Goal: Information Seeking & Learning: Learn about a topic

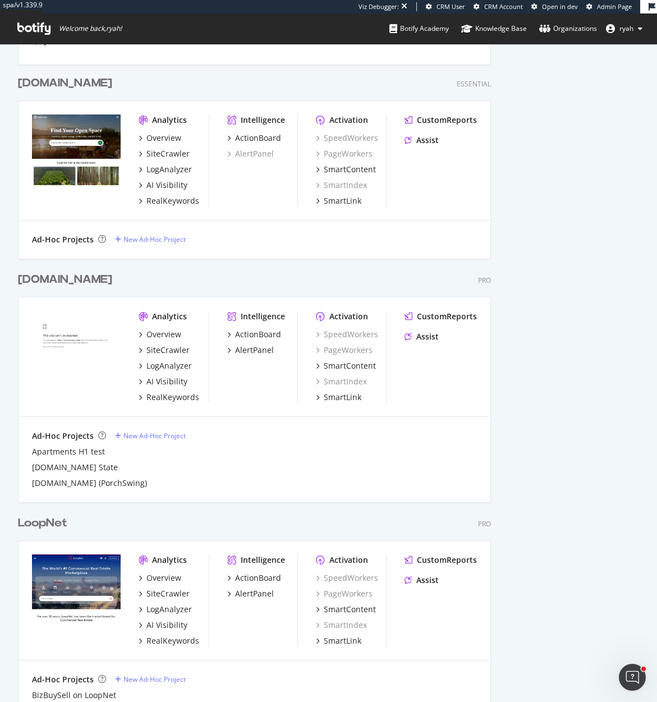
scroll to position [1543, 0]
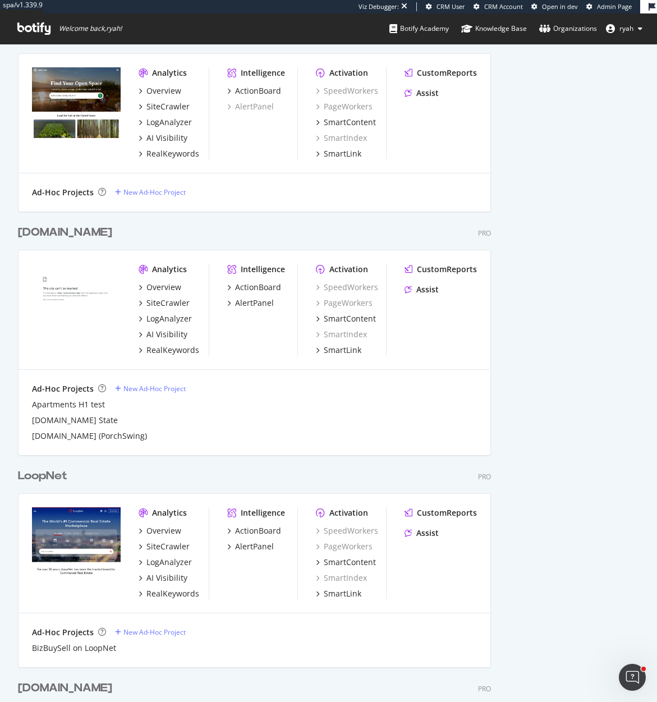
click at [53, 229] on div "Homes.com" at bounding box center [65, 232] width 94 height 16
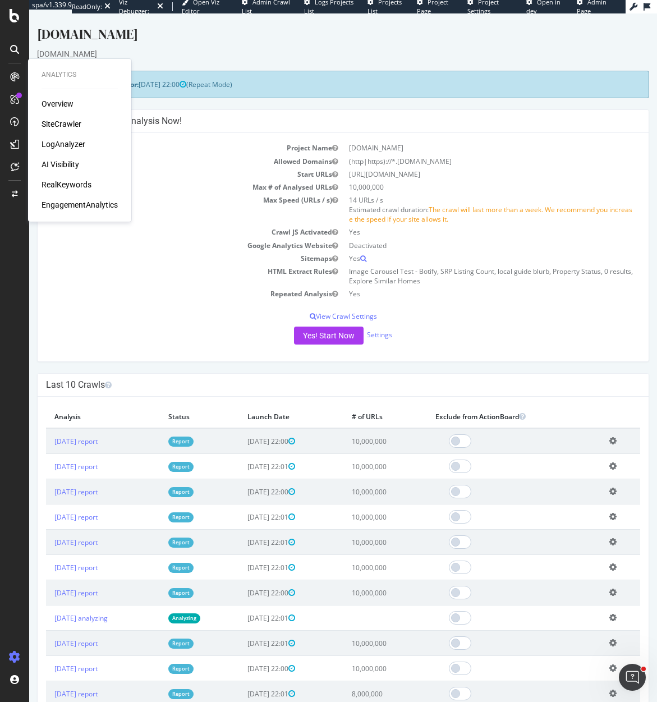
click at [59, 123] on div "SiteCrawler" at bounding box center [62, 123] width 40 height 11
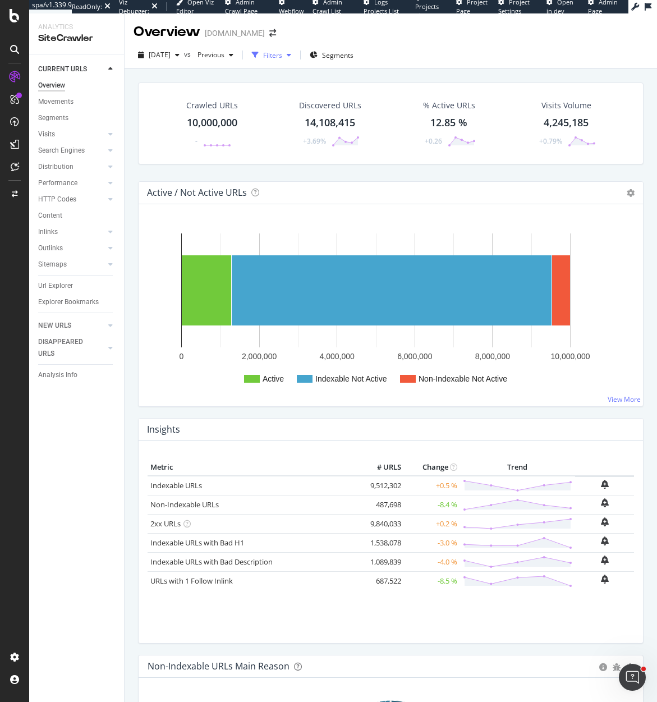
click at [296, 55] on div "button" at bounding box center [288, 55] width 13 height 7
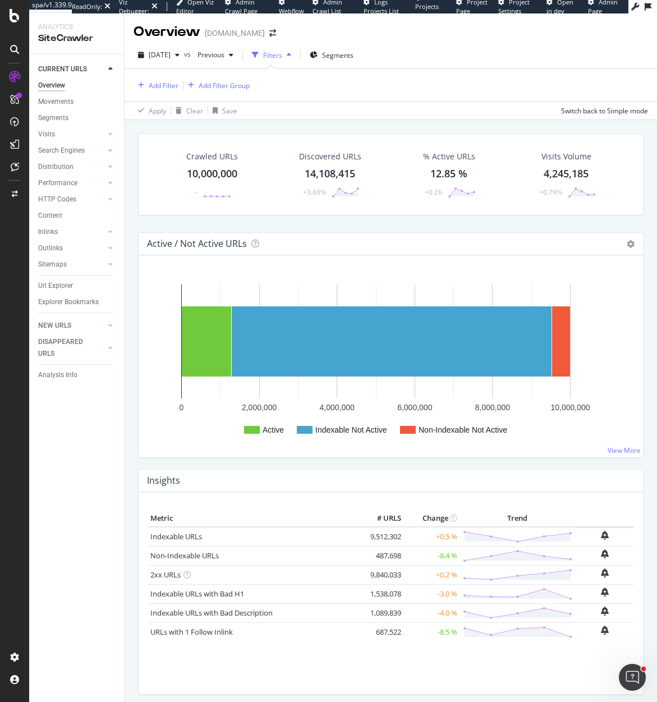
click at [291, 55] on icon "button" at bounding box center [289, 55] width 4 height 7
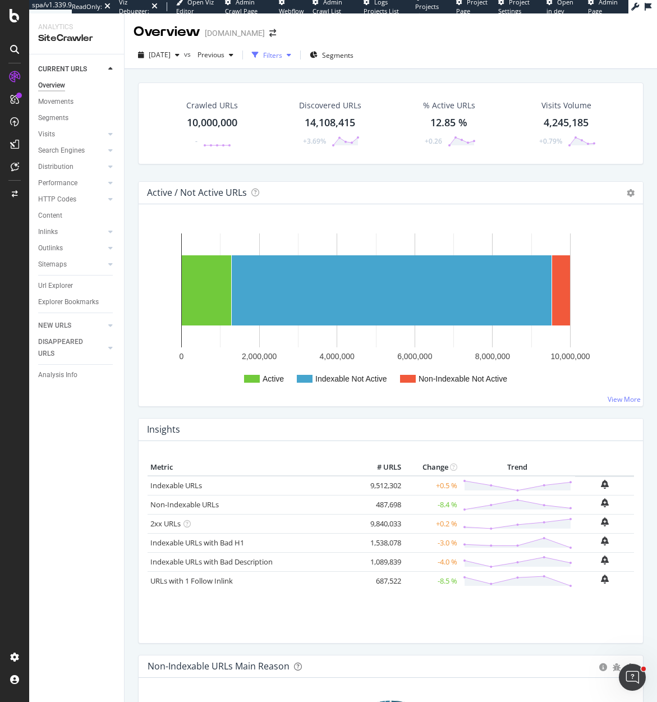
click at [282, 54] on div "Filters" at bounding box center [272, 56] width 19 height 10
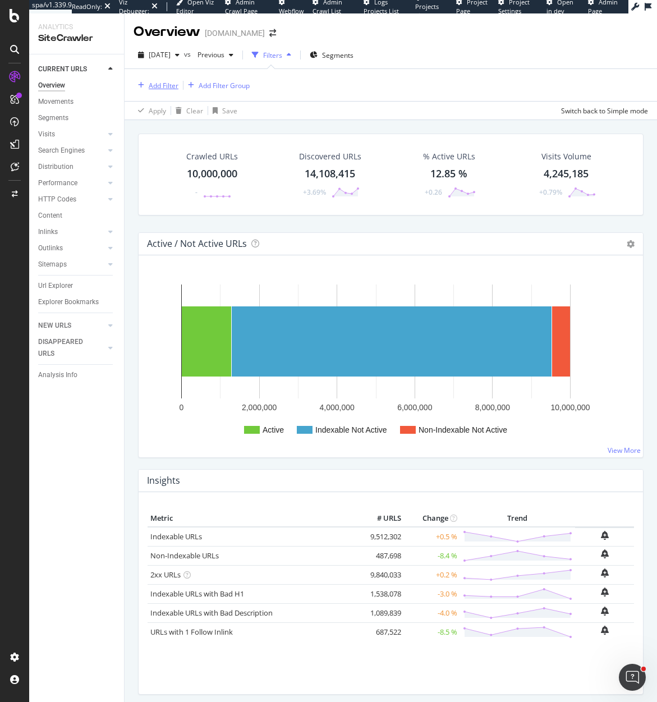
click at [166, 85] on div "Add Filter" at bounding box center [164, 86] width 30 height 10
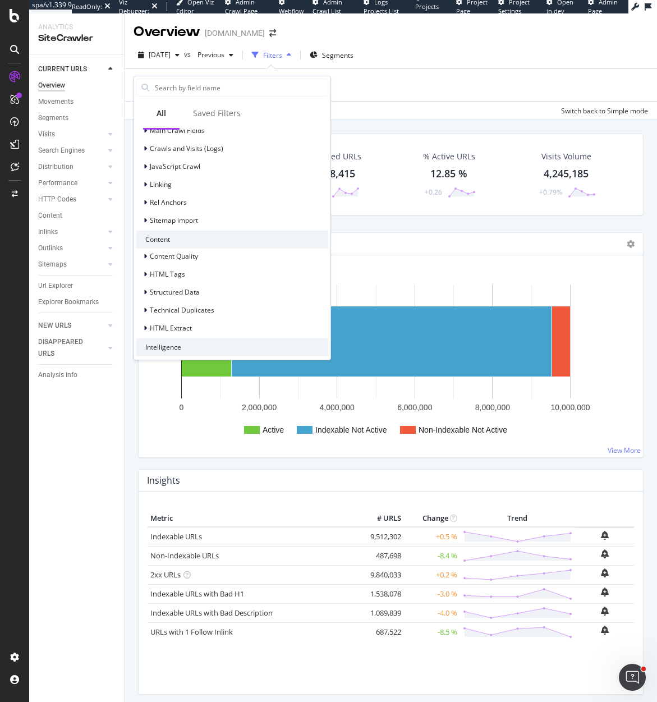
scroll to position [304, 0]
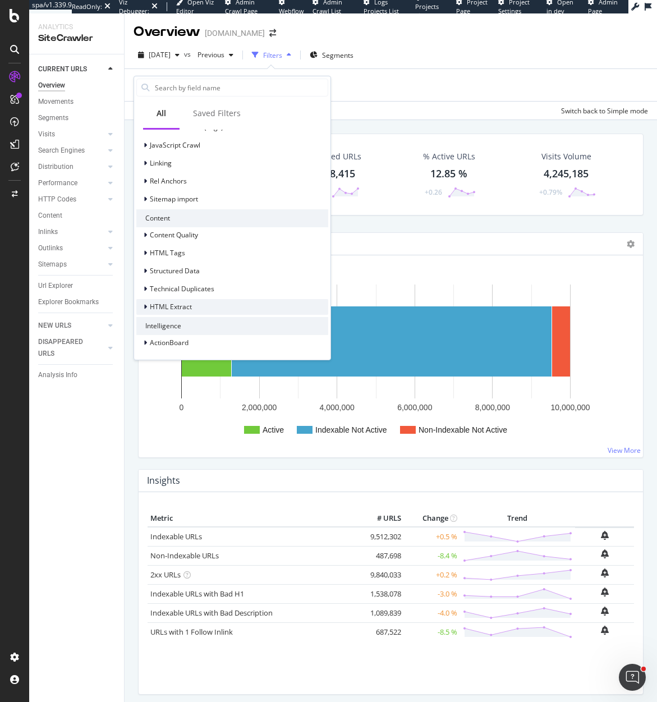
click at [145, 307] on icon at bounding box center [145, 307] width 3 height 7
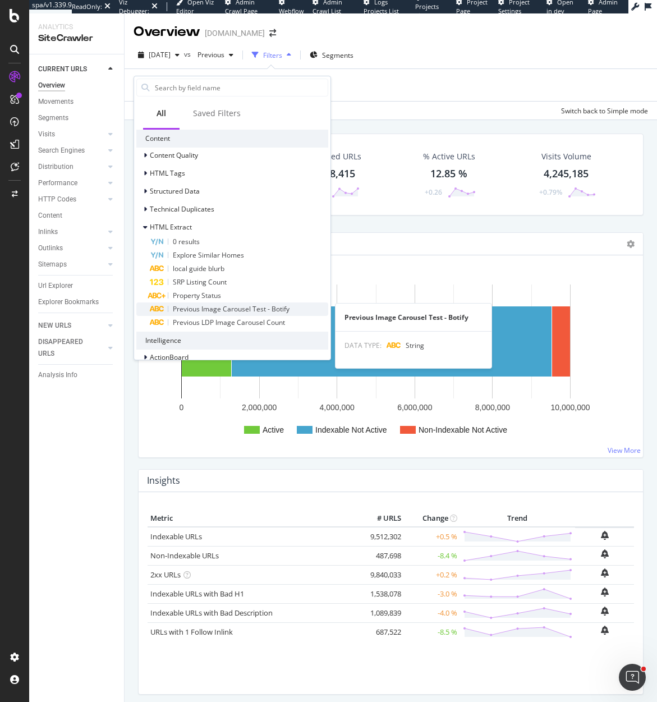
scroll to position [384, 0]
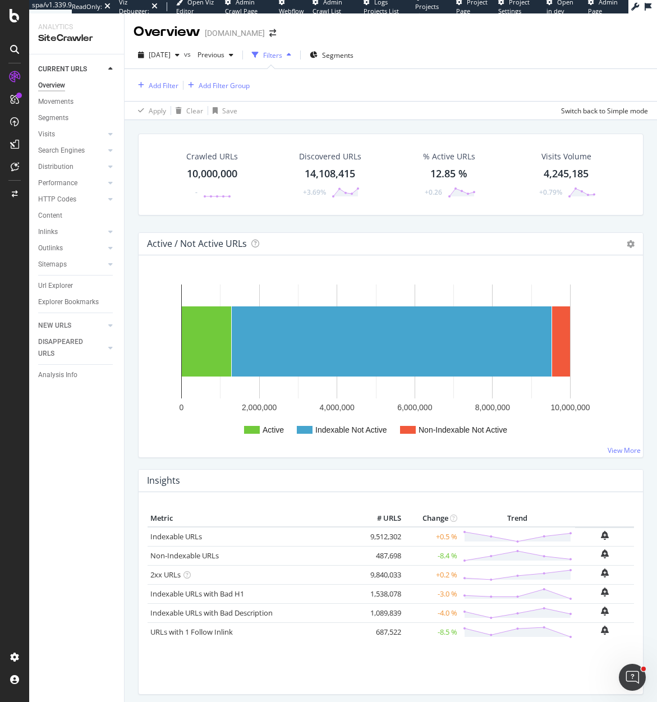
drag, startPoint x: 58, startPoint y: 602, endPoint x: 296, endPoint y: 22, distance: 626.6
click at [165, 84] on div "Add Filter" at bounding box center [164, 86] width 30 height 10
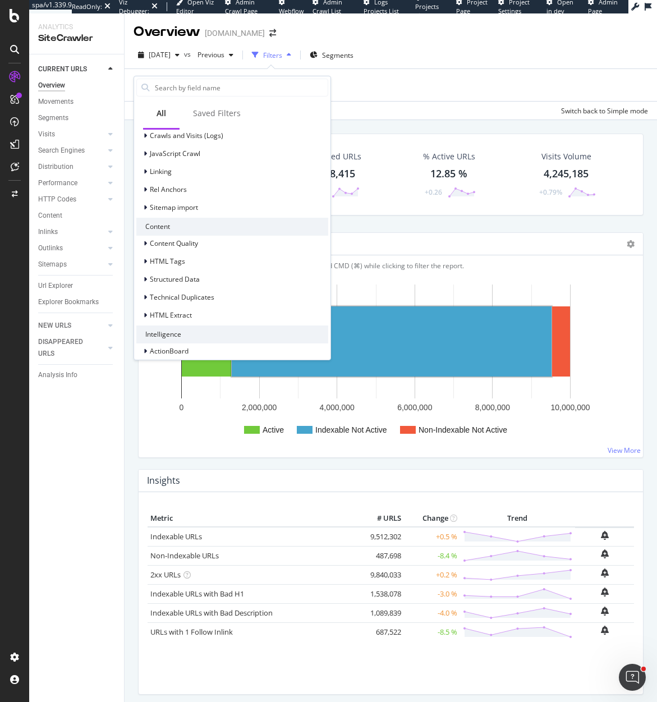
scroll to position [304, 0]
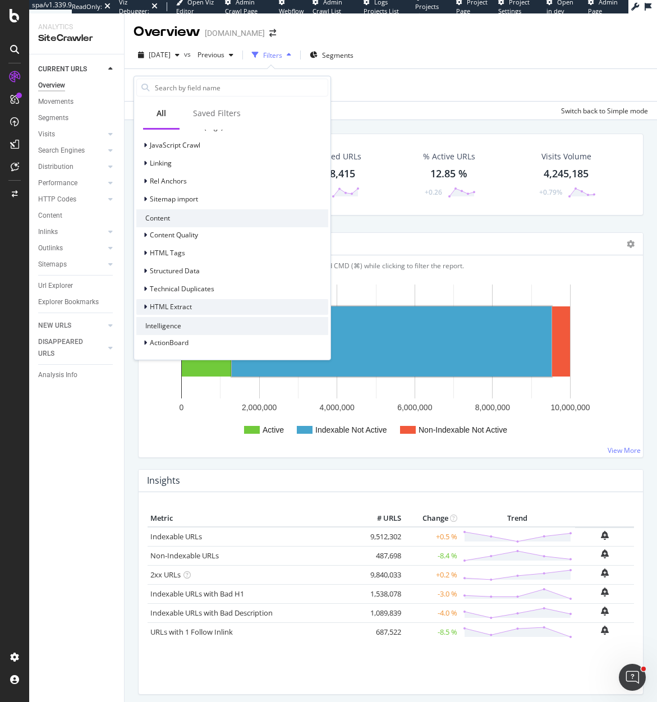
click at [145, 306] on icon at bounding box center [145, 307] width 3 height 7
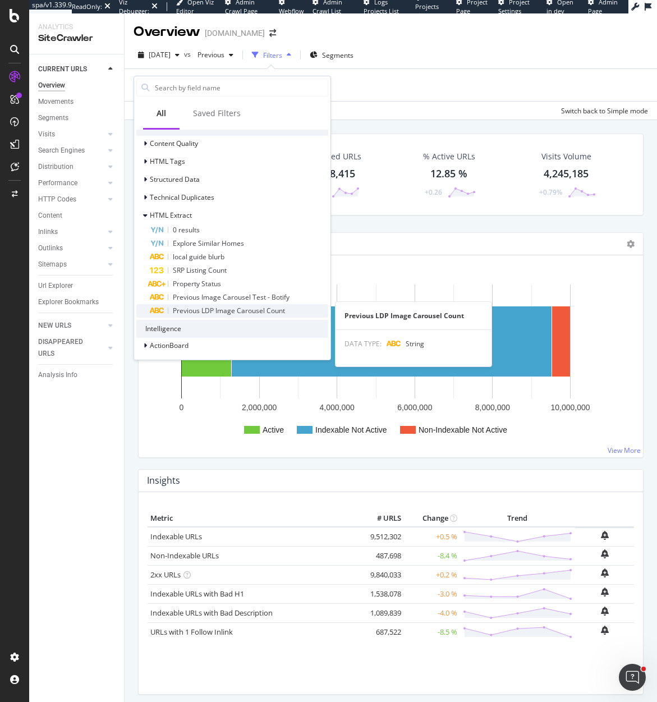
scroll to position [398, 0]
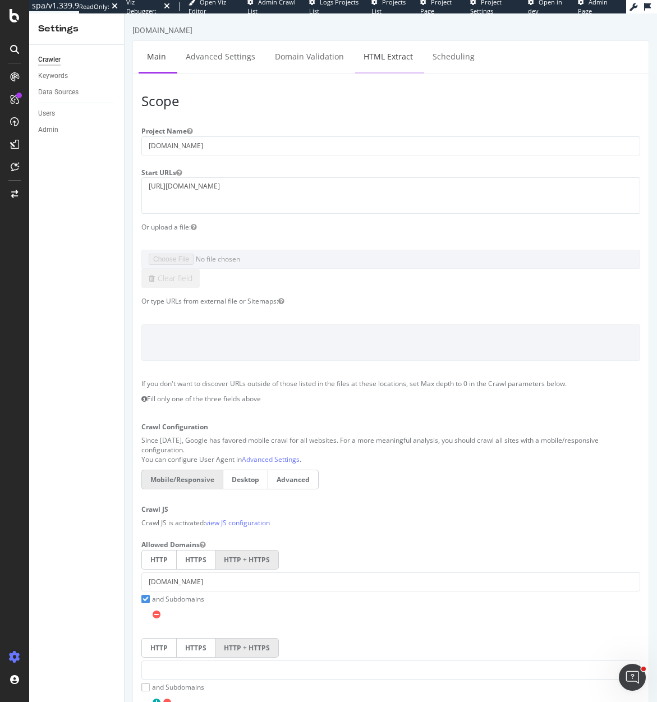
click at [381, 54] on link "HTML Extract" at bounding box center [388, 56] width 66 height 31
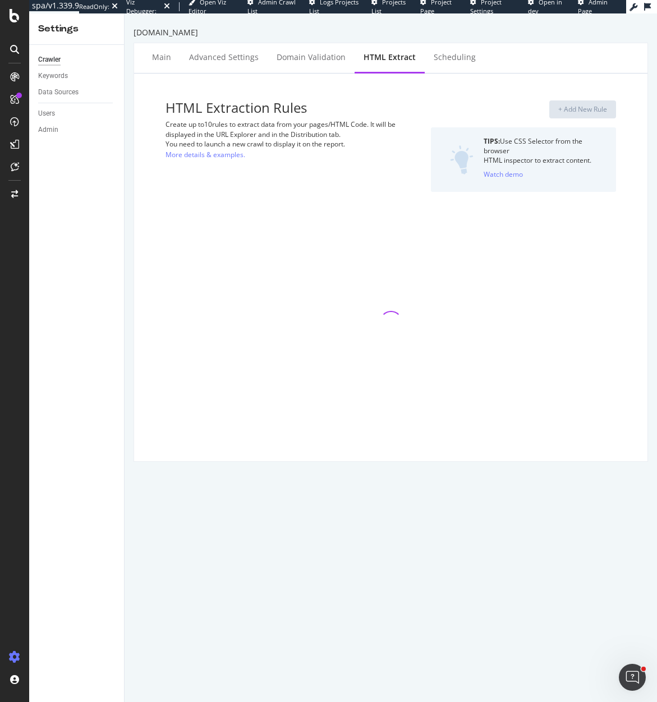
select select "i"
select select "list"
select select "exist"
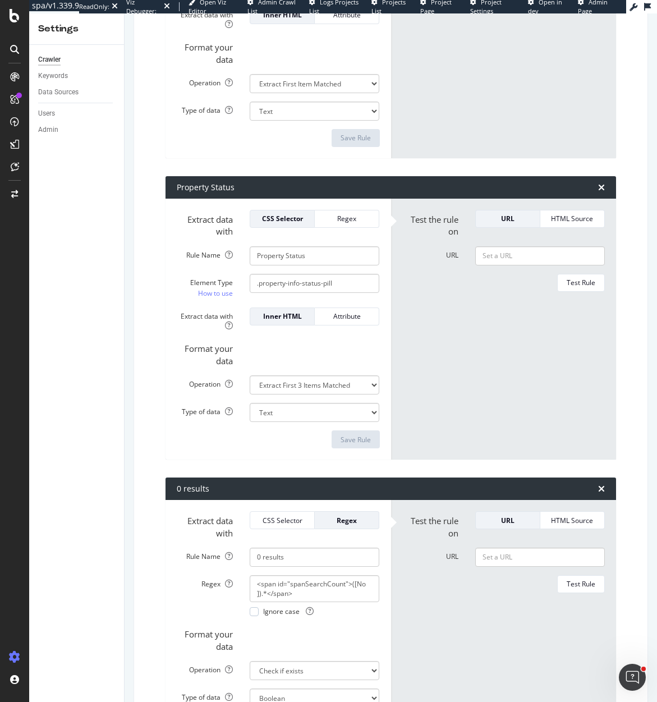
scroll to position [1360, 0]
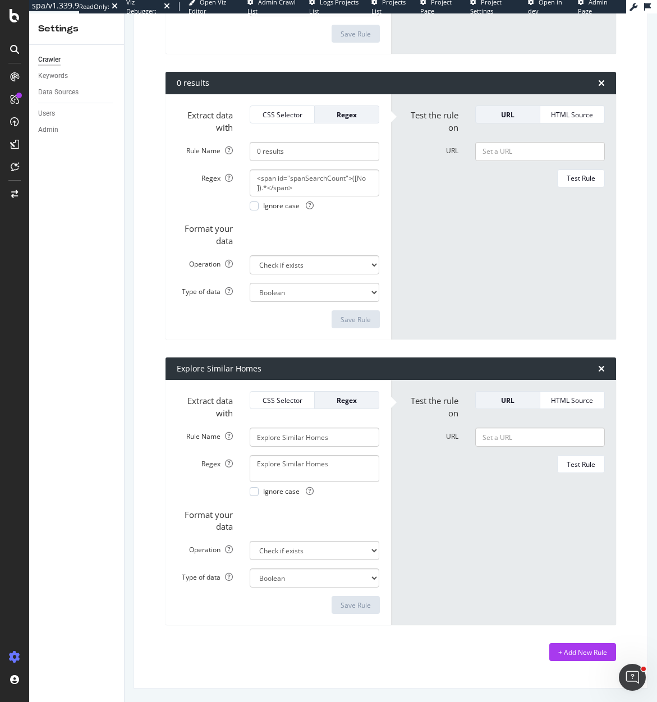
drag, startPoint x: 15, startPoint y: 15, endPoint x: 576, endPoint y: 4, distance: 561.2
click at [0, 0] on div at bounding box center [14, 351] width 29 height 702
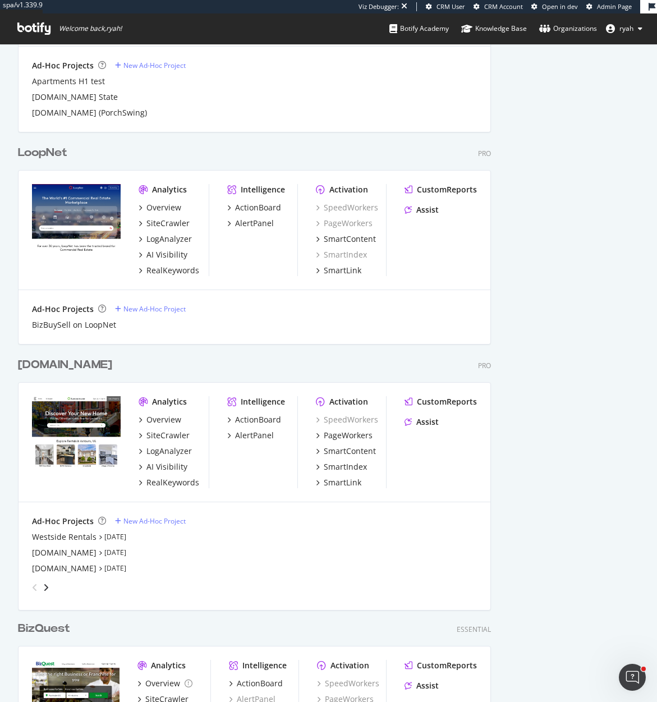
scroll to position [1869, 0]
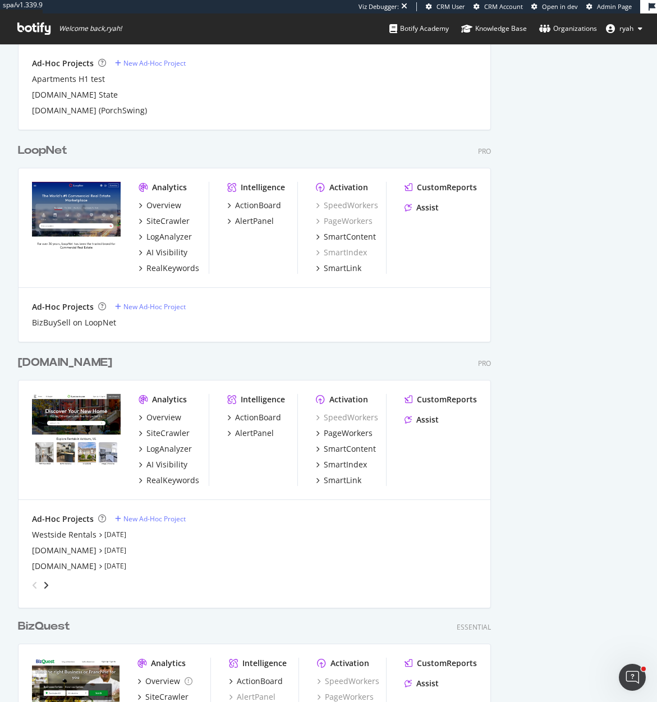
click at [86, 361] on div "[DOMAIN_NAME]" at bounding box center [65, 363] width 94 height 16
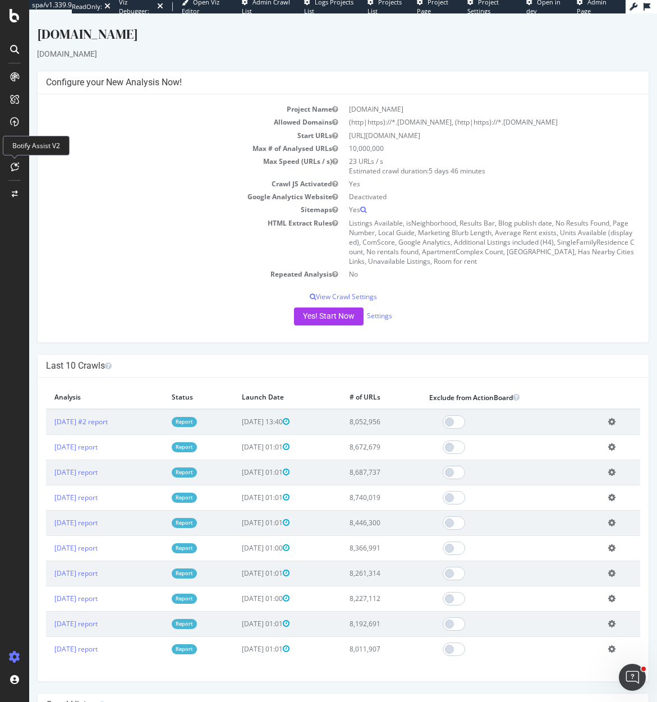
click at [16, 163] on icon at bounding box center [15, 166] width 8 height 9
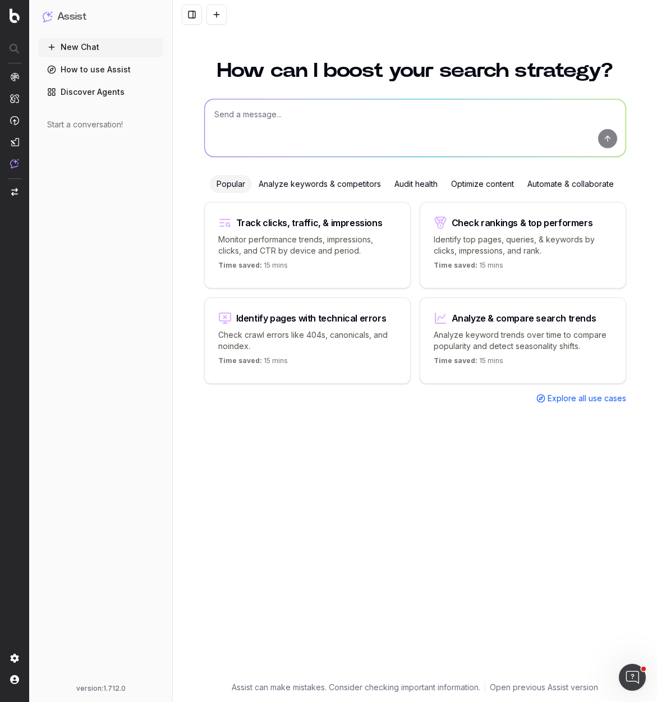
click at [293, 135] on textarea at bounding box center [415, 127] width 421 height 57
type textarea "how do I find where my large images occur"
click at [391, 118] on textarea "how do I find where my large images occur" at bounding box center [415, 127] width 421 height 57
click at [206, 116] on div "How can I boost your search strategy? how do I find where my large images occur…" at bounding box center [415, 351] width 484 height 702
paste textarea "I’m looking through reports in Botify but I can’t find anything that shows wher…"
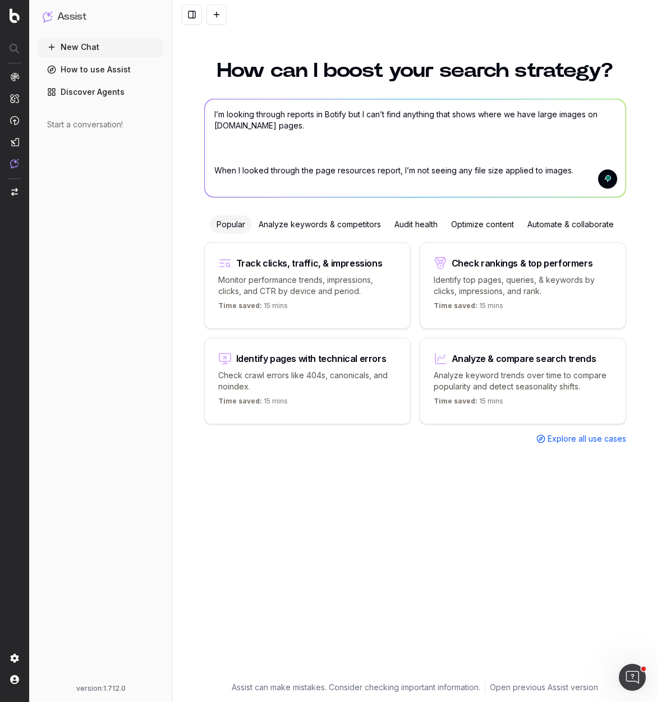
scroll to position [57, 0]
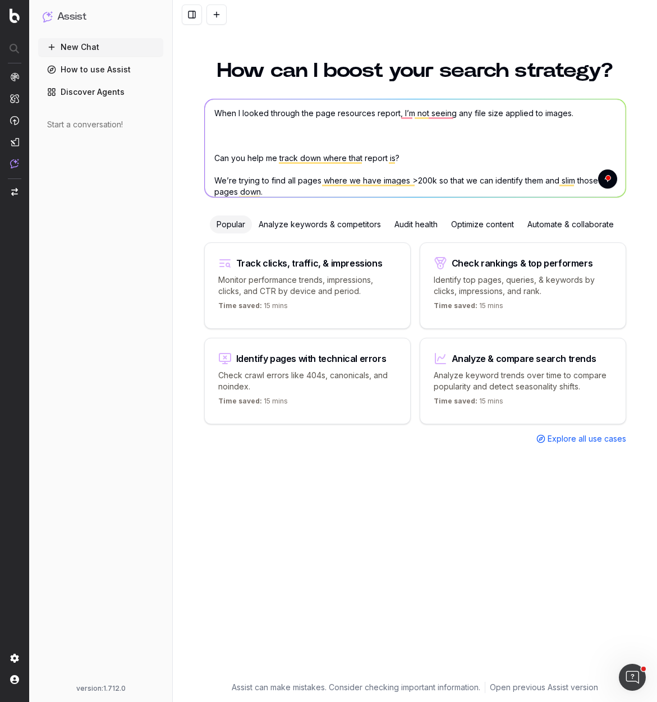
click at [299, 144] on textarea "I’m looking through reports in Botify but I can’t find anything that shows wher…" at bounding box center [415, 148] width 421 height 98
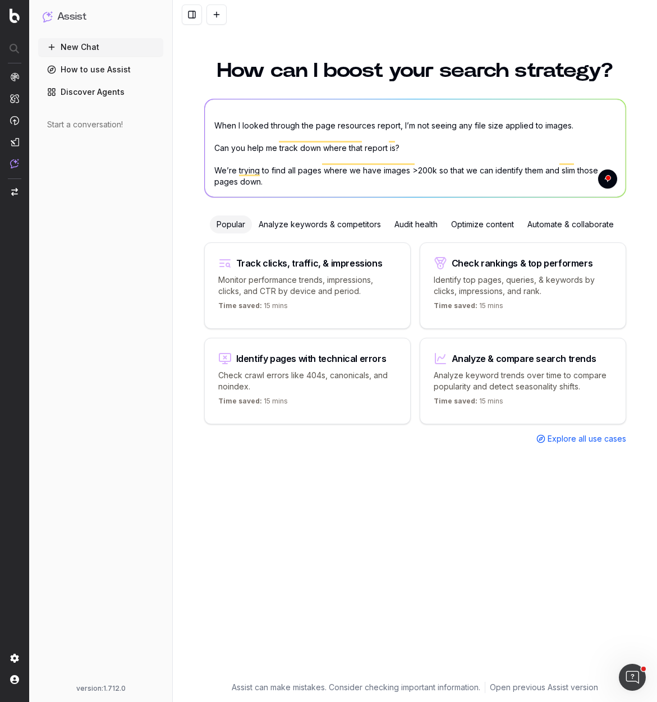
scroll to position [45, 0]
click at [568, 185] on textarea "I’m looking through reports in Botify but I can’t find anything that shows wher…" at bounding box center [415, 148] width 421 height 98
type textarea "I’m looking through reports in Botify but I can’t find anything that shows wher…"
click at [607, 181] on div "3" at bounding box center [605, 177] width 12 height 12
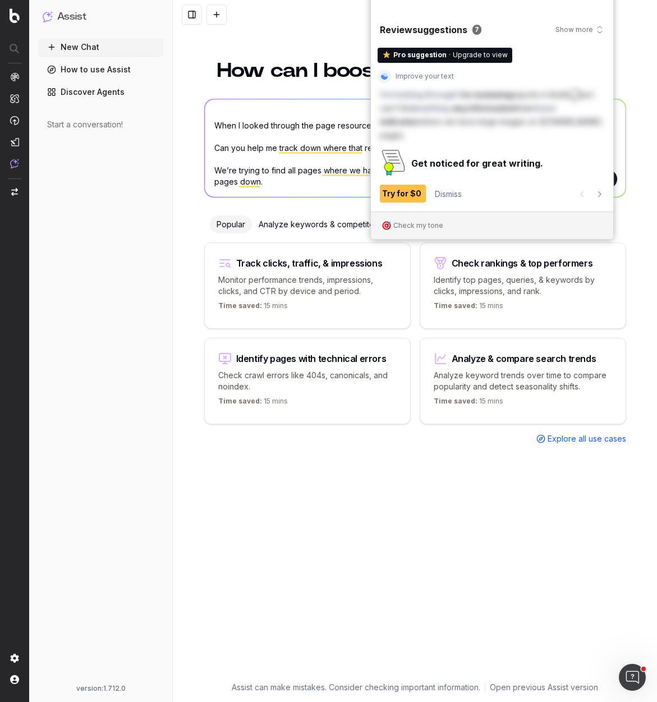
click at [617, 149] on textarea "I’m looking through reports in Botify but I can’t find anything that shows wher…" at bounding box center [415, 148] width 421 height 98
drag, startPoint x: 600, startPoint y: 12, endPoint x: 603, endPoint y: 68, distance: 56.2
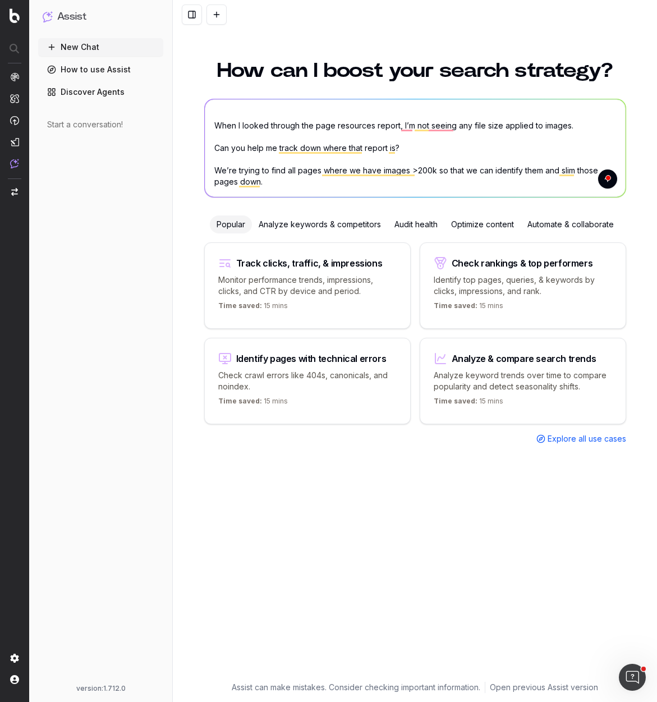
click at [607, 183] on span at bounding box center [609, 177] width 10 height 16
click at [607, 182] on span at bounding box center [609, 177] width 10 height 16
click at [526, 161] on textarea "I’m looking through reports in Botify but I can’t find anything that shows wher…" at bounding box center [415, 148] width 421 height 98
click at [530, 187] on textarea "I’m looking through reports in Botify but I can’t find anything that shows wher…" at bounding box center [415, 148] width 421 height 98
click at [602, 184] on button "submit" at bounding box center [607, 178] width 19 height 19
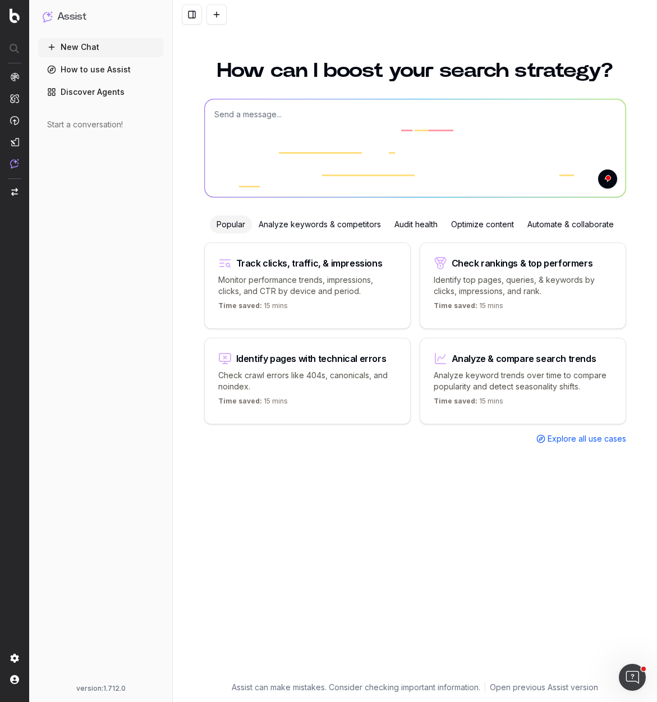
scroll to position [0, 0]
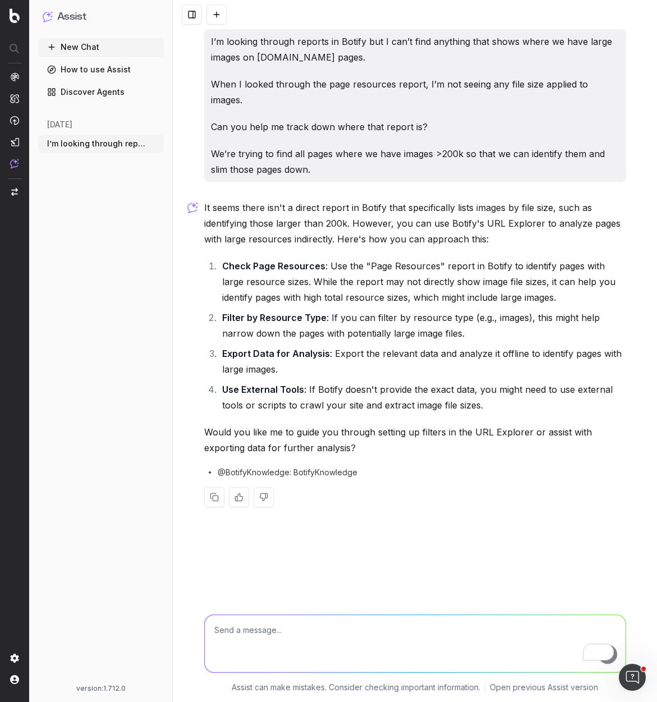
drag, startPoint x: 12, startPoint y: 16, endPoint x: 140, endPoint y: 3, distance: 129.1
click at [0, 0] on nav at bounding box center [14, 351] width 29 height 702
click at [259, 626] on textarea "To enrich screen reader interactions, please activate Accessibility in Grammarl…" at bounding box center [415, 643] width 421 height 57
type textarea "yes"
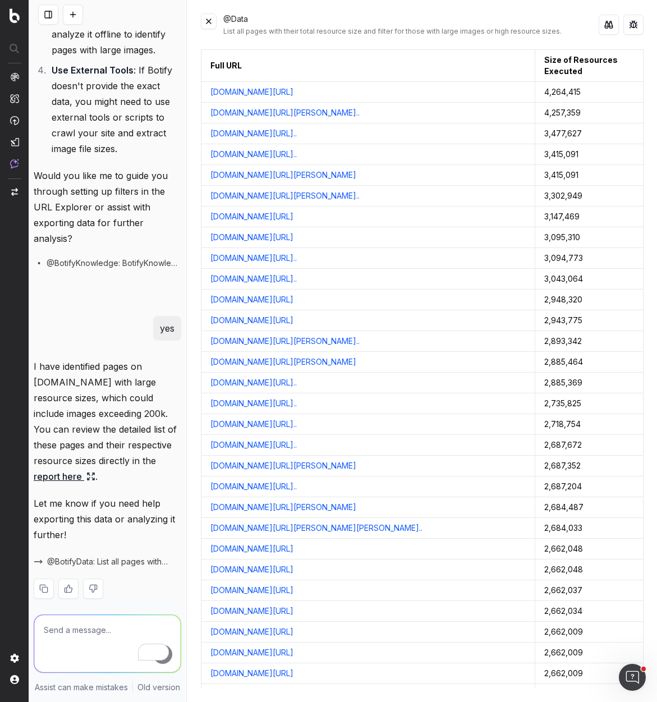
click at [210, 21] on button at bounding box center [209, 21] width 16 height 16
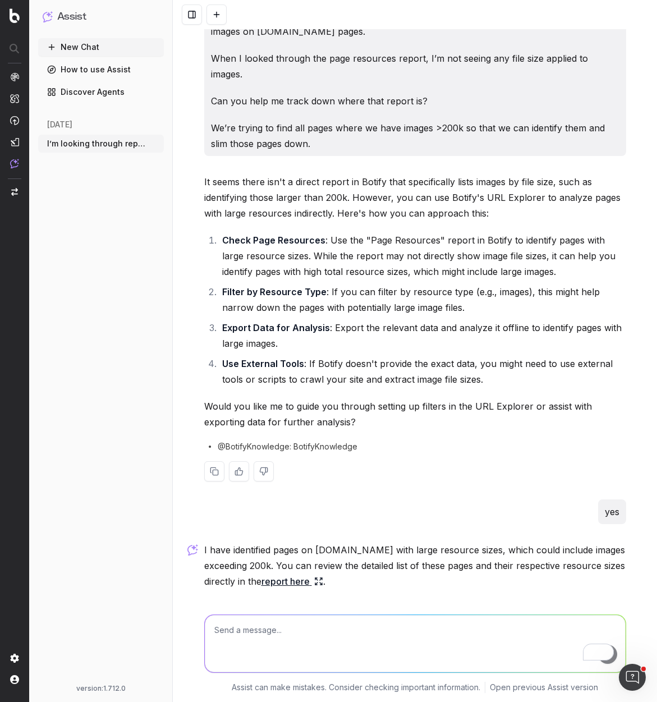
scroll to position [29, 0]
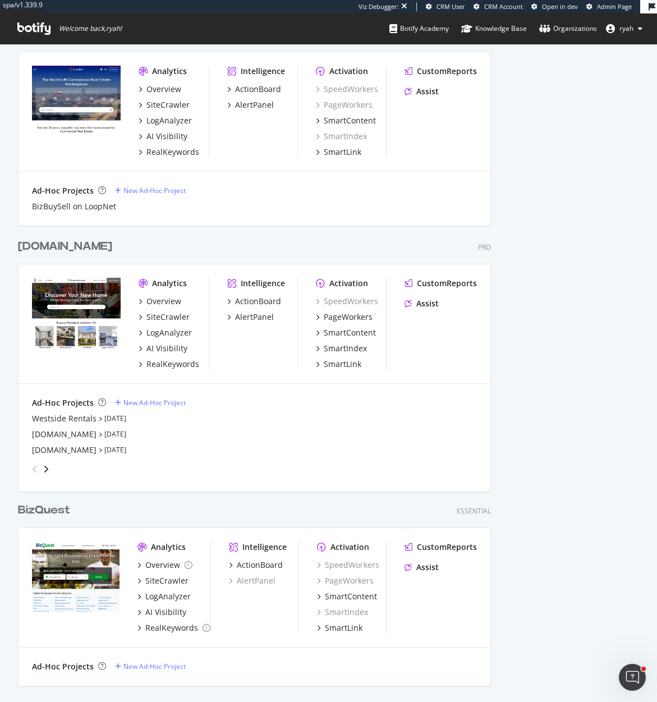
scroll to position [1995, 0]
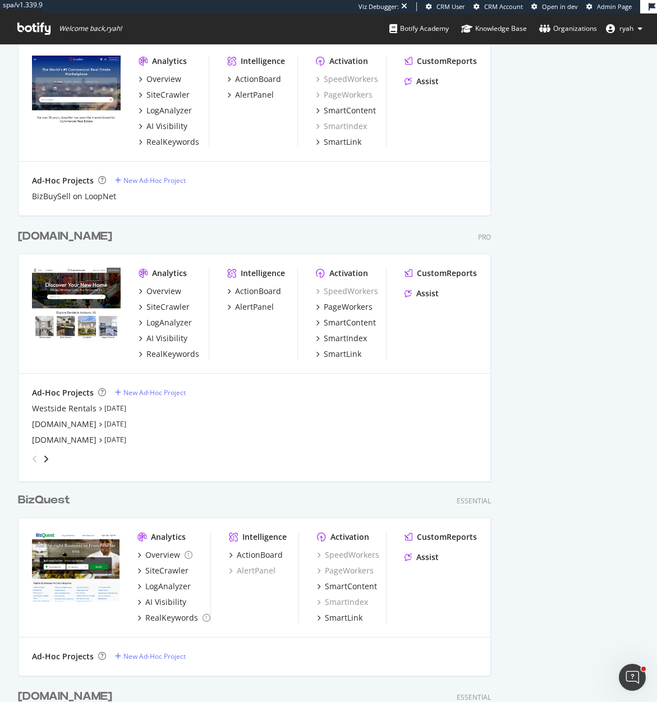
click at [86, 235] on div "[DOMAIN_NAME]" at bounding box center [65, 236] width 94 height 16
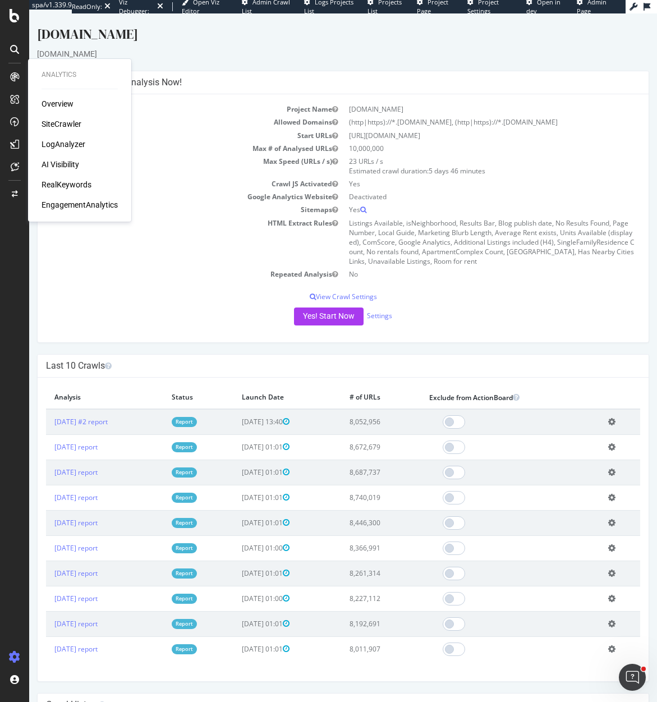
click at [58, 123] on div "SiteCrawler" at bounding box center [62, 123] width 40 height 11
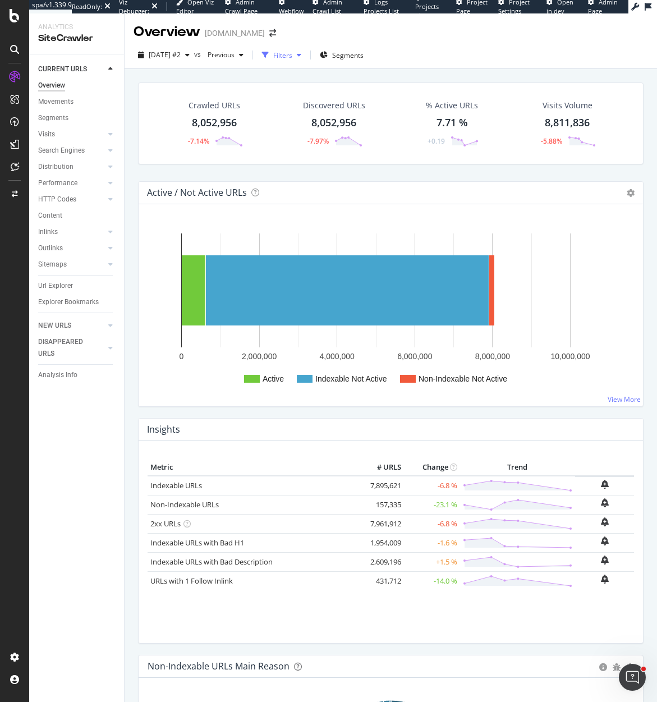
click at [306, 55] on div "button" at bounding box center [298, 55] width 13 height 7
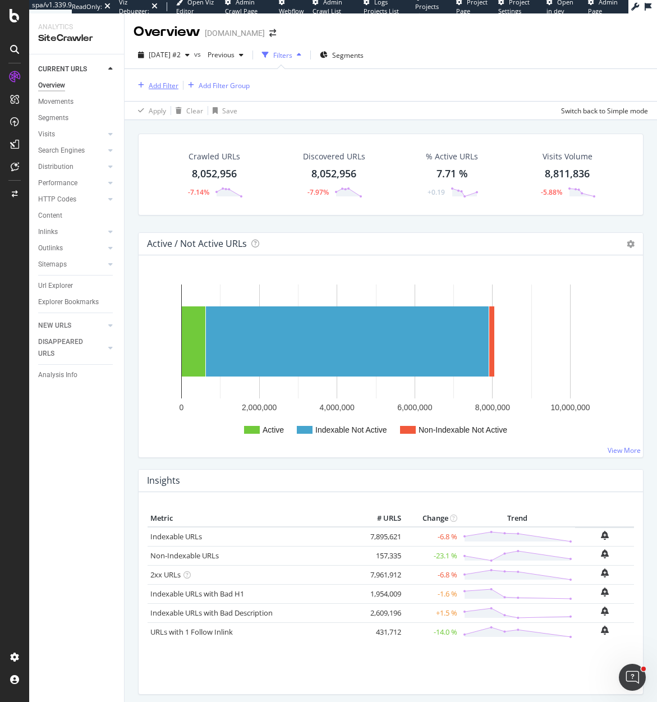
click at [167, 83] on div "Add Filter" at bounding box center [164, 86] width 30 height 10
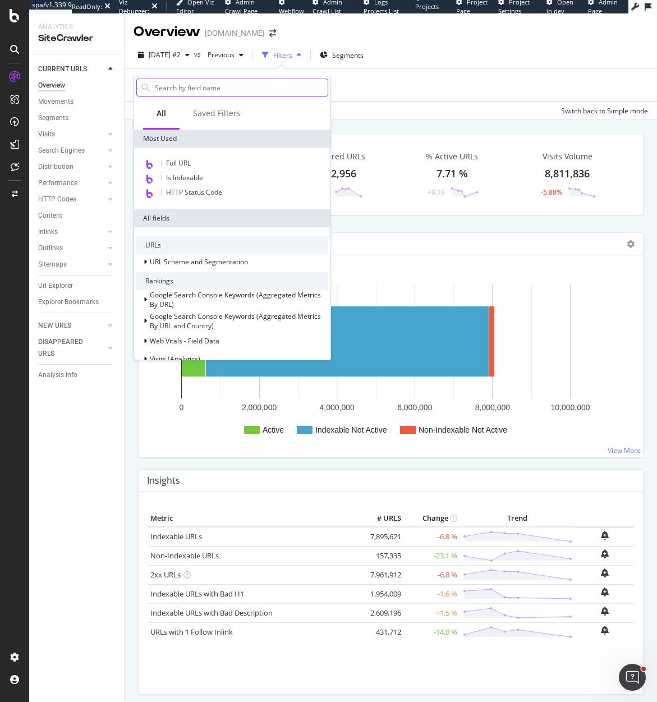
click at [178, 89] on input "text" at bounding box center [241, 87] width 174 height 17
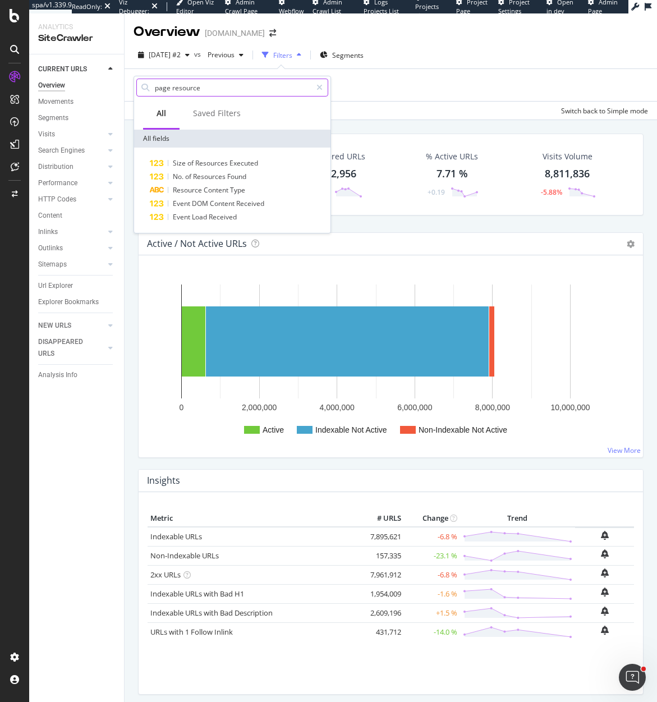
type input "page resources"
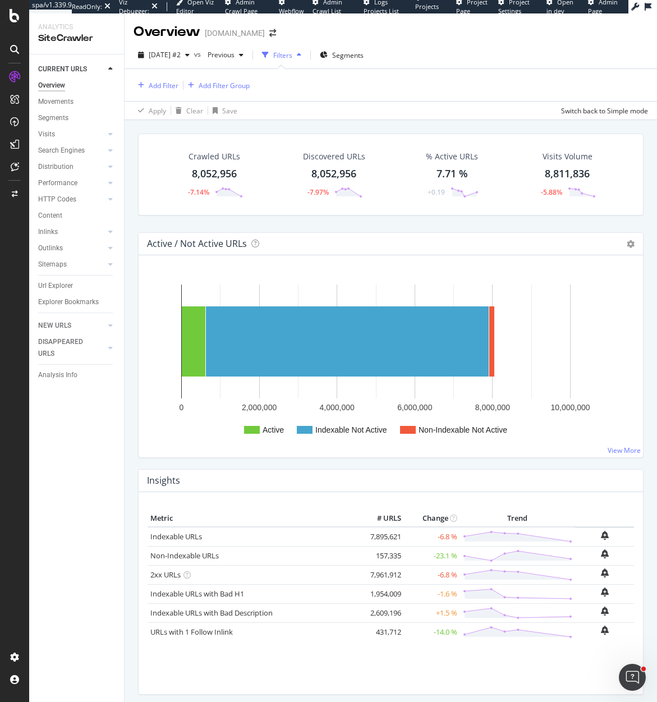
click at [401, 86] on div "Add Filter Add Filter Group" at bounding box center [391, 85] width 515 height 32
click at [109, 181] on icon at bounding box center [110, 183] width 4 height 7
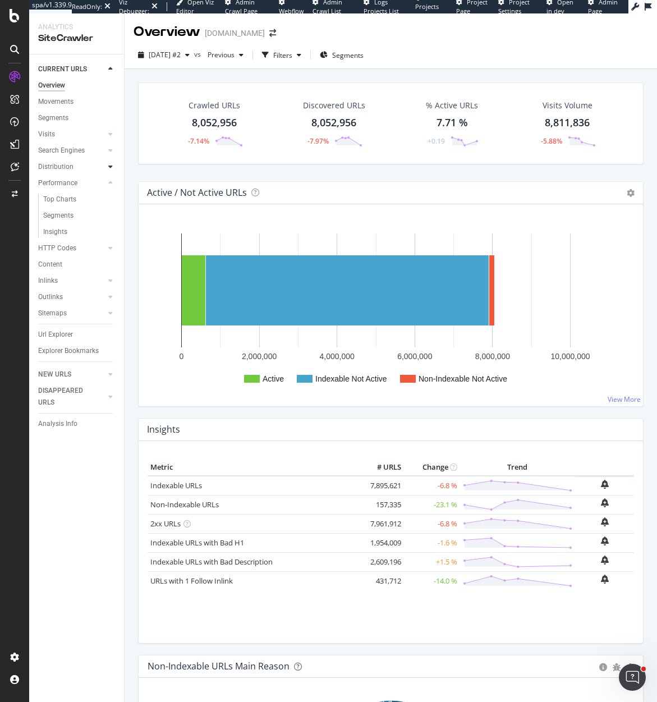
click at [112, 167] on icon at bounding box center [110, 166] width 4 height 7
click at [114, 152] on div at bounding box center [110, 150] width 11 height 11
click at [112, 135] on icon at bounding box center [110, 134] width 4 height 7
click at [109, 265] on icon at bounding box center [110, 264] width 4 height 7
click at [114, 296] on div at bounding box center [110, 296] width 11 height 11
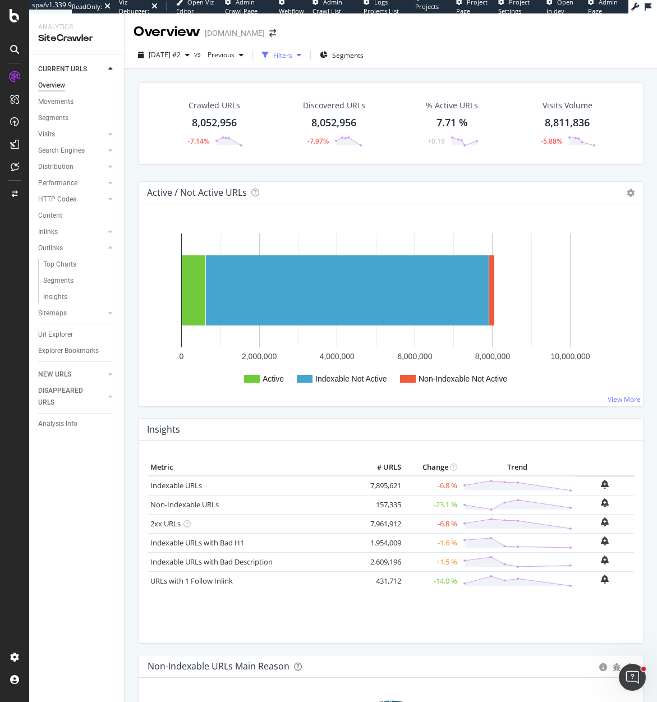
click at [301, 56] on icon "button" at bounding box center [299, 55] width 4 height 7
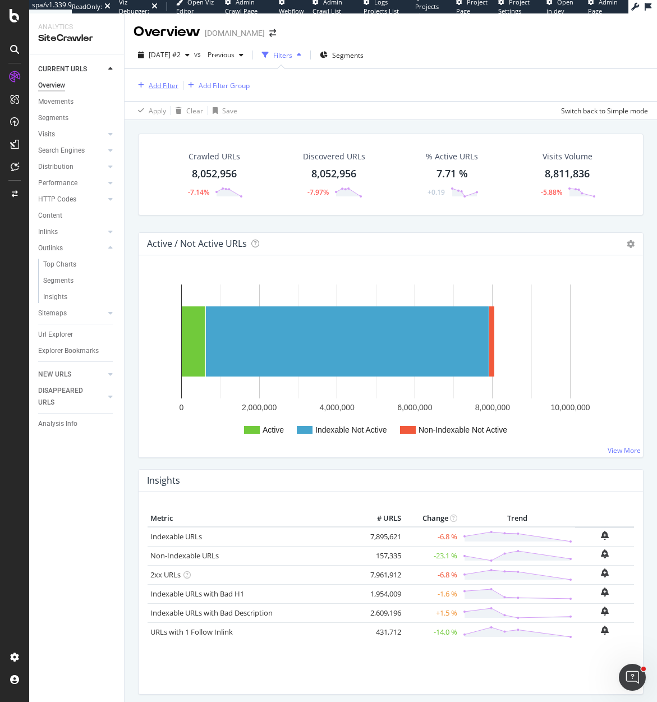
click at [159, 85] on div "Add Filter" at bounding box center [164, 86] width 30 height 10
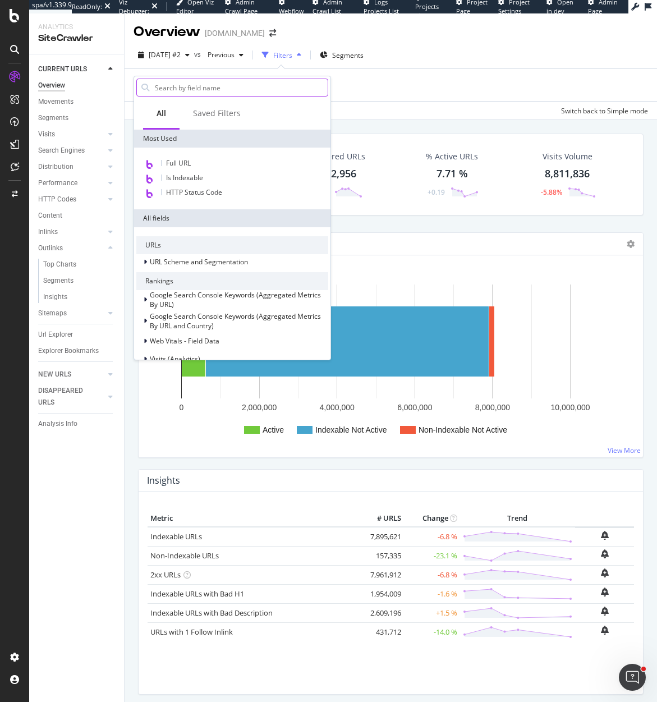
click at [198, 85] on input "text" at bounding box center [241, 87] width 174 height 17
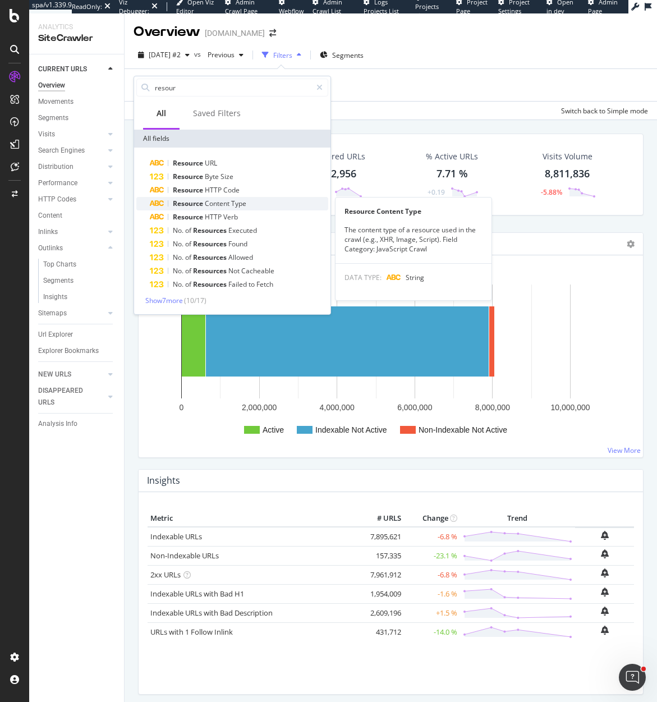
type input "resour"
click at [246, 205] on span "Type" at bounding box center [238, 204] width 15 height 10
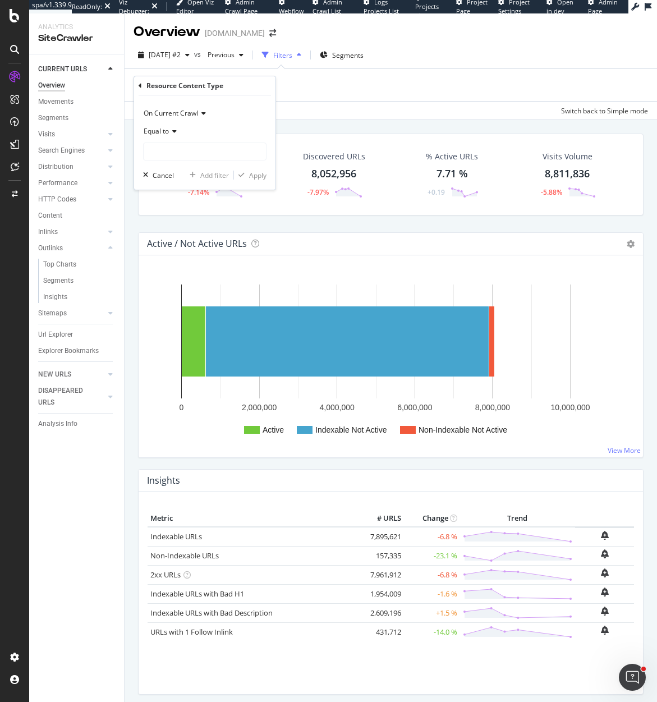
click at [177, 132] on div "Equal to" at bounding box center [204, 131] width 123 height 18
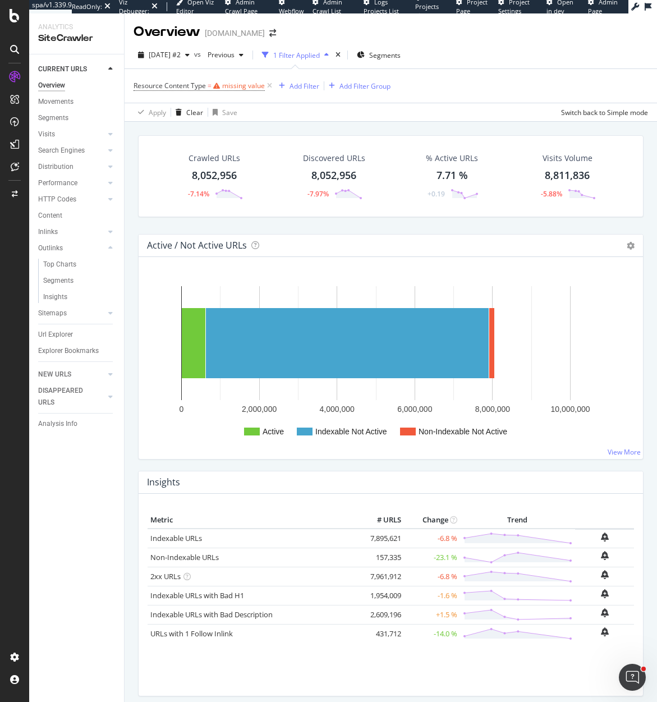
click at [314, 112] on div "Apply Clear Save Switch back to Simple mode" at bounding box center [391, 112] width 532 height 19
click at [269, 85] on icon at bounding box center [270, 85] width 10 height 11
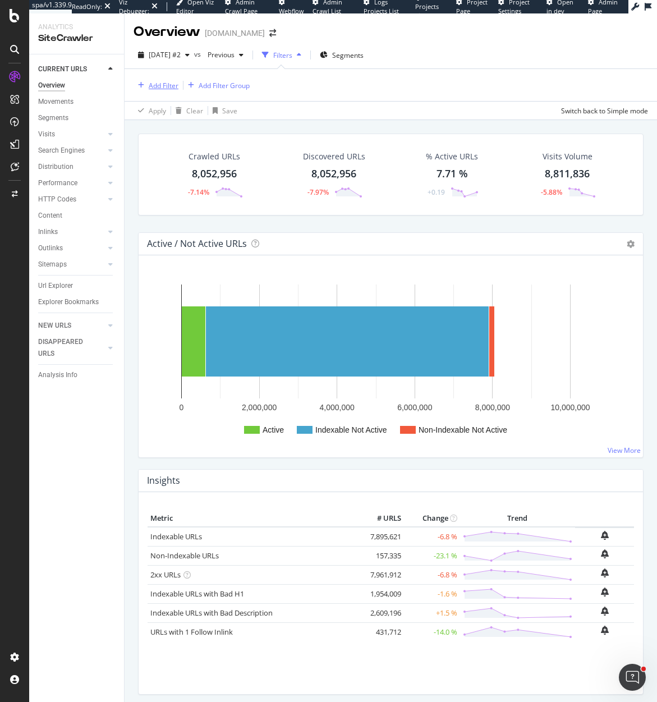
click at [169, 86] on div "Add Filter" at bounding box center [164, 86] width 30 height 10
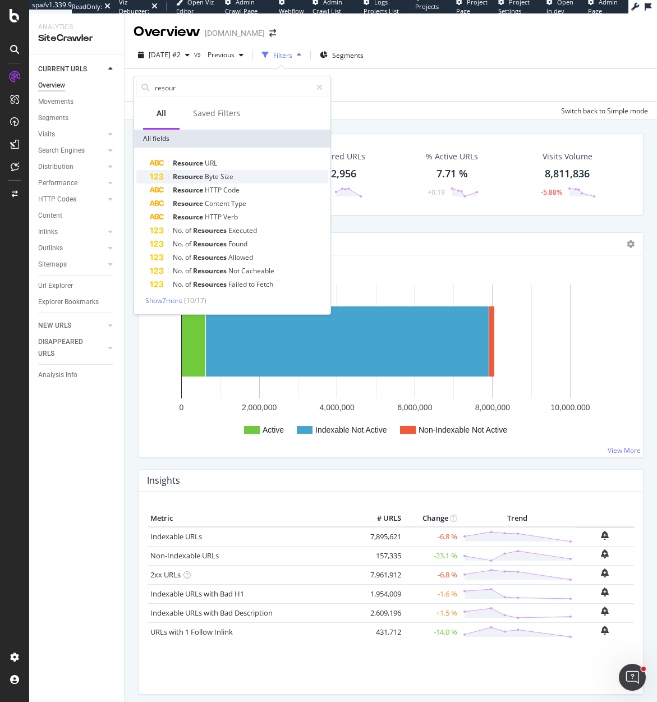
click at [217, 179] on span "Byte" at bounding box center [213, 177] width 16 height 10
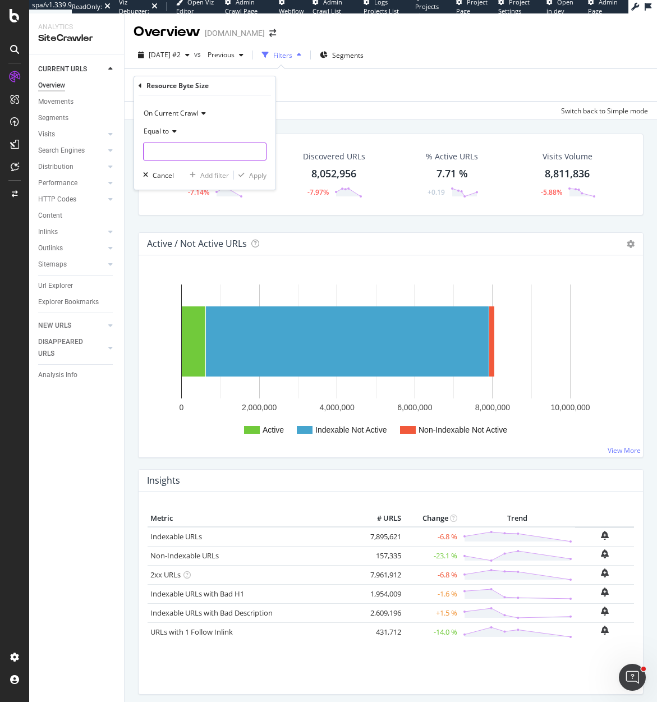
click at [189, 152] on input "number" at bounding box center [204, 152] width 123 height 18
click at [351, 96] on div "Add Filter Add Filter Group" at bounding box center [391, 85] width 515 height 32
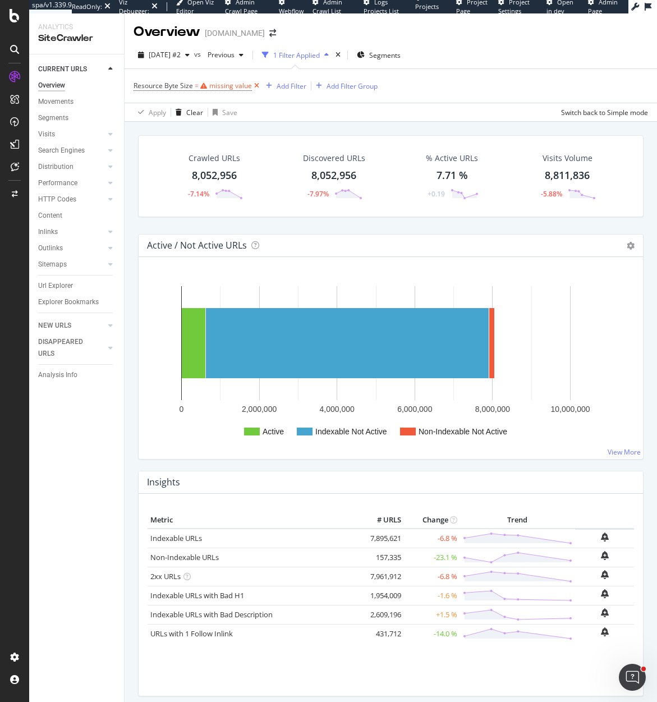
click at [257, 86] on icon at bounding box center [257, 85] width 10 height 11
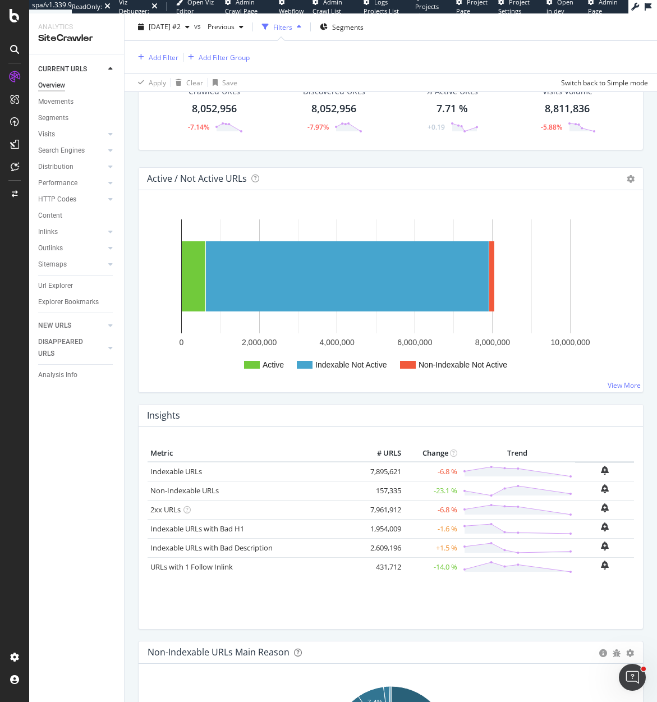
scroll to position [67, 0]
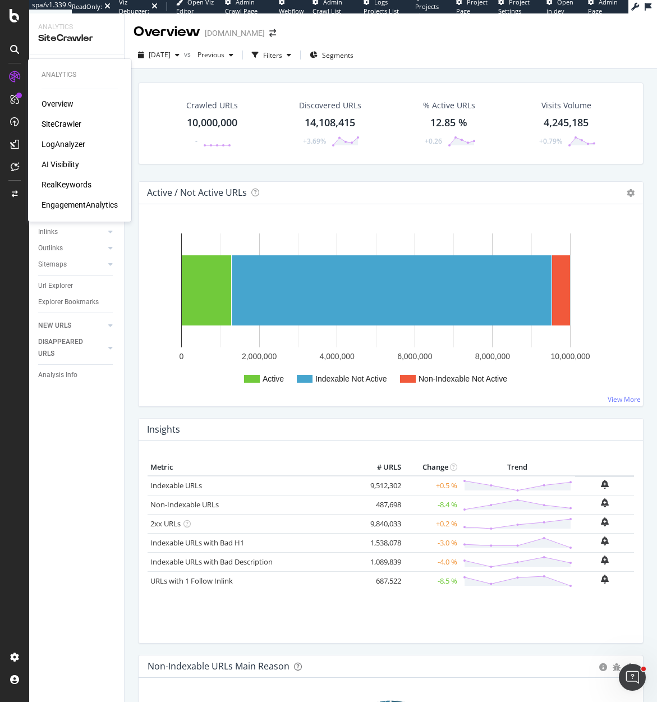
click at [66, 144] on div "LogAnalyzer" at bounding box center [64, 144] width 44 height 11
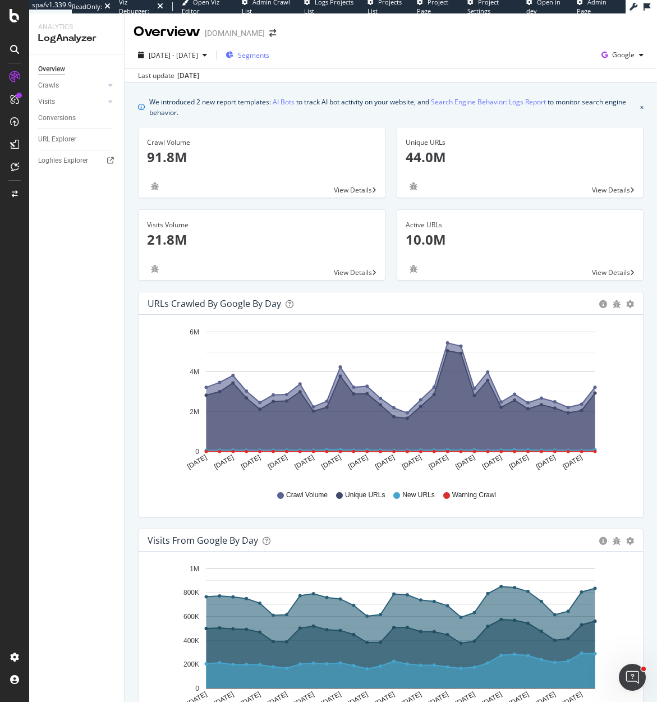
click at [269, 56] on span "Segments" at bounding box center [253, 56] width 31 height 10
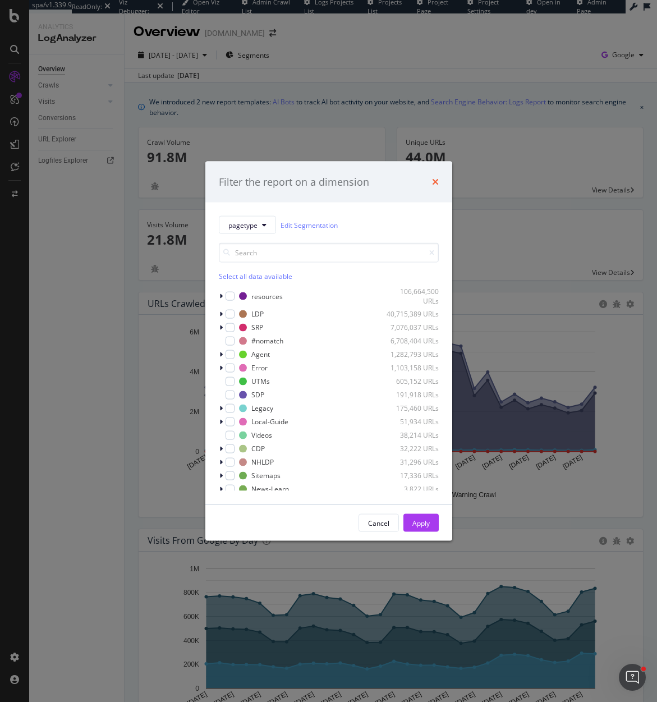
click at [434, 180] on icon "times" at bounding box center [435, 181] width 7 height 9
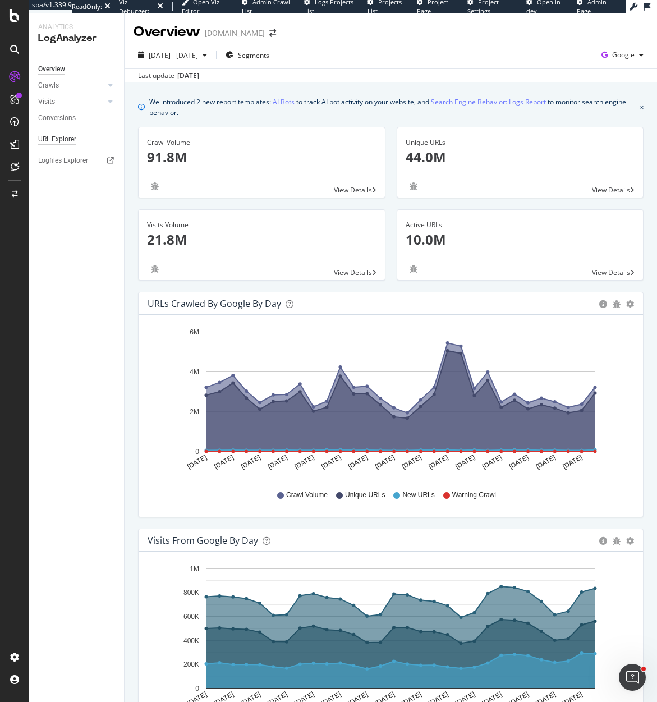
click at [71, 141] on div "URL Explorer" at bounding box center [57, 140] width 38 height 12
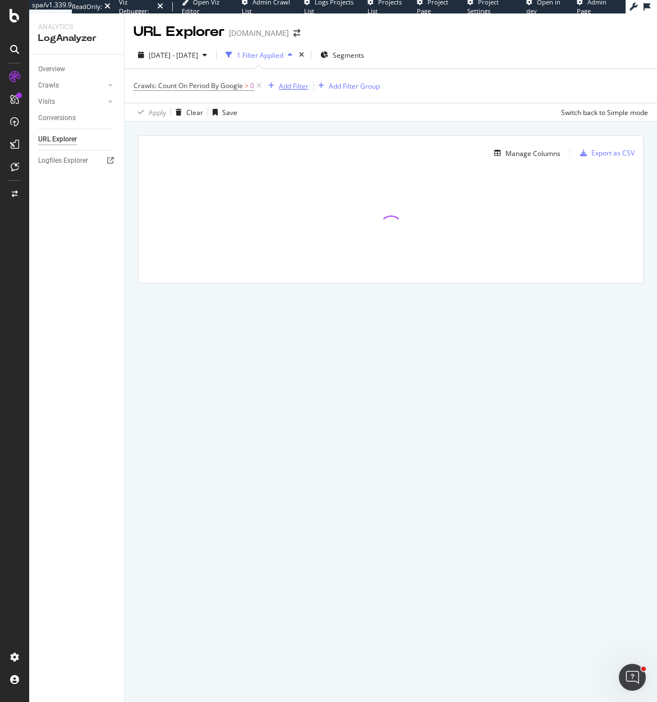
click at [290, 87] on div "Add Filter" at bounding box center [294, 86] width 30 height 10
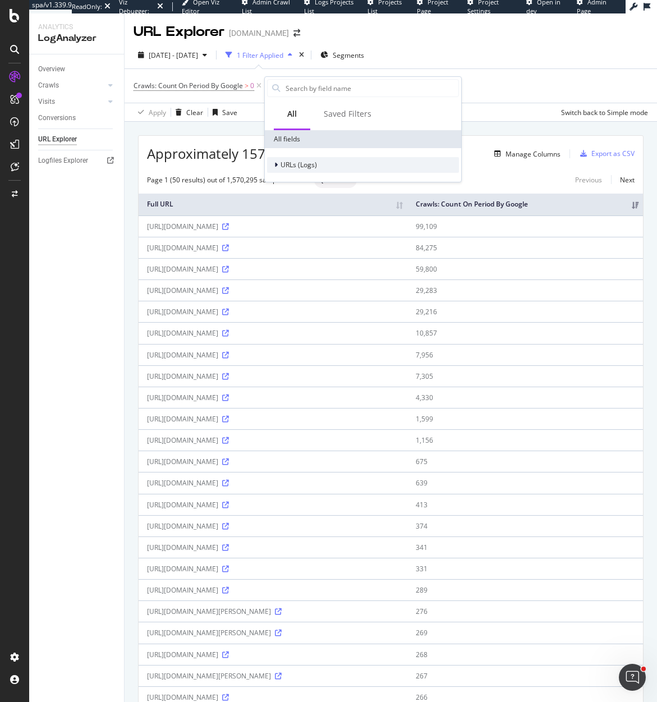
click at [277, 163] on icon at bounding box center [275, 165] width 3 height 7
